Goal: Find specific page/section: Find specific page/section

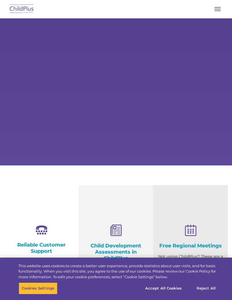
select select "MEDIUM"
click at [217, 10] on button "button" at bounding box center [218, 9] width 12 height 9
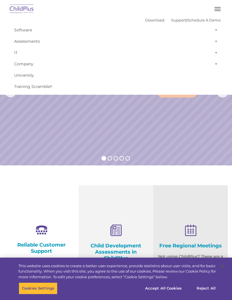
scroll to position [21, 0]
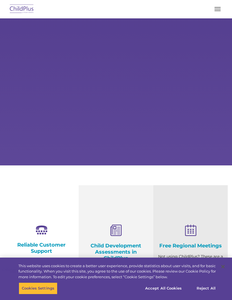
select select "MEDIUM"
click at [10, 92] on rs-arrow at bounding box center [10, 91] width 11 height 11
click at [223, 87] on rs-arrow at bounding box center [222, 91] width 11 height 11
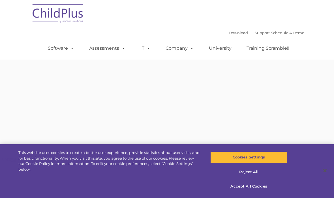
type input ""
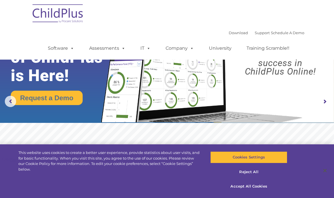
click at [124, 49] on span at bounding box center [122, 48] width 6 height 5
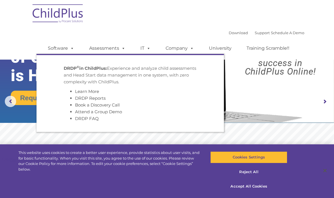
click at [69, 18] on img at bounding box center [58, 14] width 57 height 28
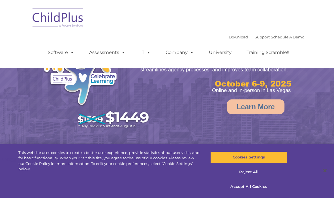
select select "MEDIUM"
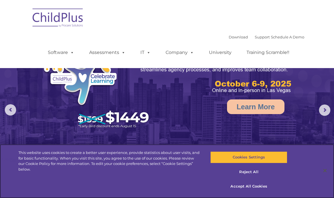
click at [247, 187] on button "Accept All Cookies" at bounding box center [248, 187] width 77 height 12
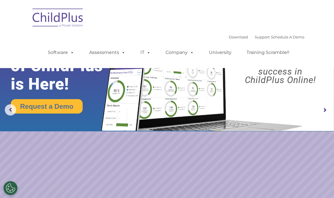
click at [274, 55] on link "Training Scramble!!" at bounding box center [268, 52] width 54 height 11
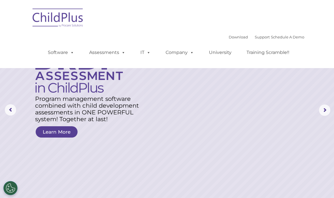
click at [90, 98] on rs-layer "Program management software combined with child development assessments in ONE …" at bounding box center [88, 109] width 107 height 27
click at [62, 137] on link "Learn More" at bounding box center [57, 131] width 42 height 11
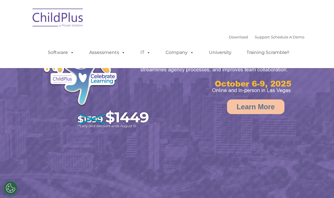
select select "MEDIUM"
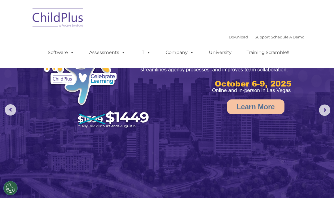
click at [121, 51] on span at bounding box center [122, 52] width 6 height 5
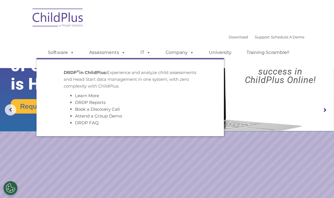
click at [92, 103] on link "DRDP Reports" at bounding box center [90, 102] width 31 height 5
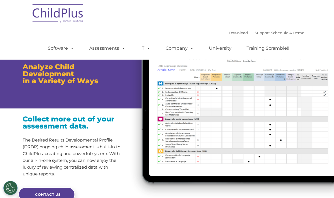
scroll to position [5, 0]
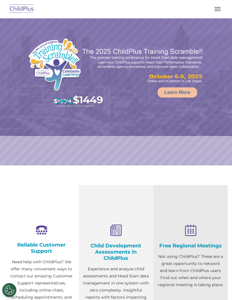
select select "MEDIUM"
